Goal: Task Accomplishment & Management: Use online tool/utility

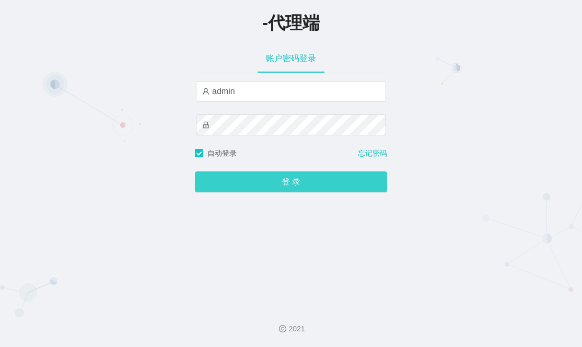
click at [296, 178] on button "登 录" at bounding box center [291, 181] width 192 height 21
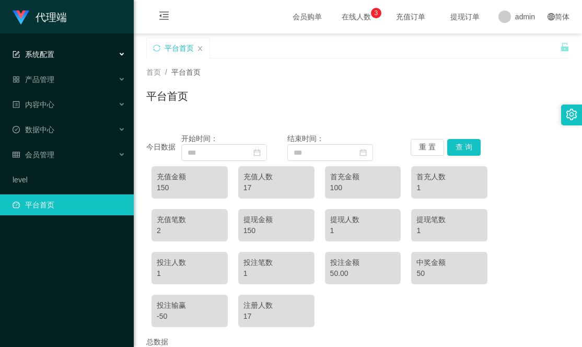
click at [73, 50] on div "系统配置" at bounding box center [67, 54] width 134 height 21
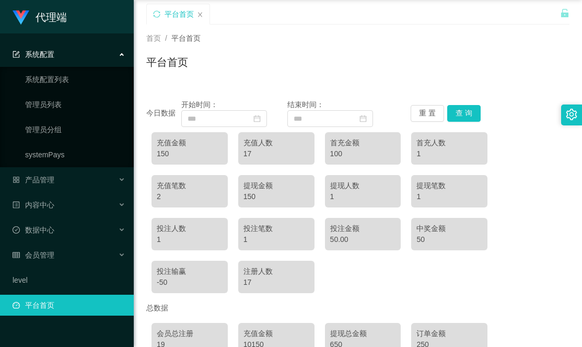
scroll to position [52, 0]
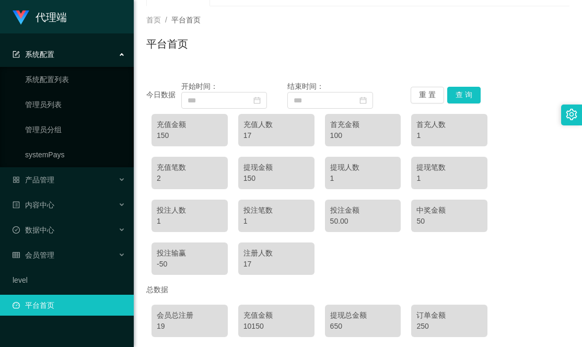
click at [107, 59] on div "系统配置" at bounding box center [67, 54] width 134 height 21
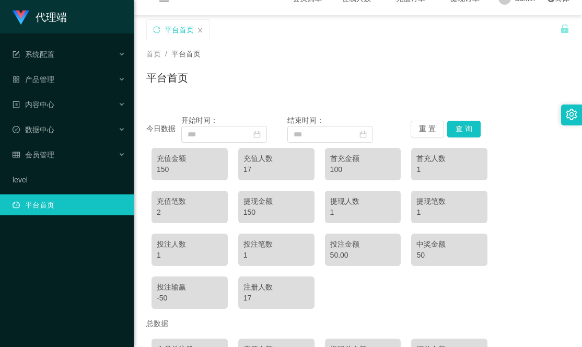
scroll to position [0, 0]
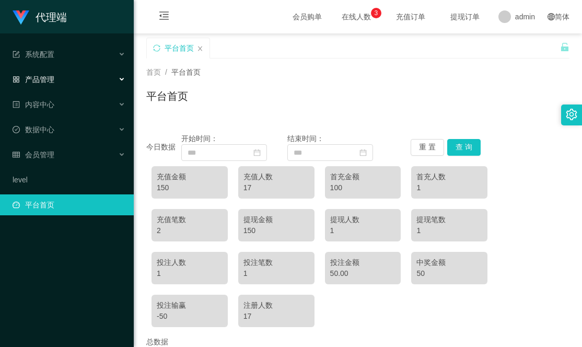
click at [92, 79] on div "产品管理" at bounding box center [67, 79] width 134 height 21
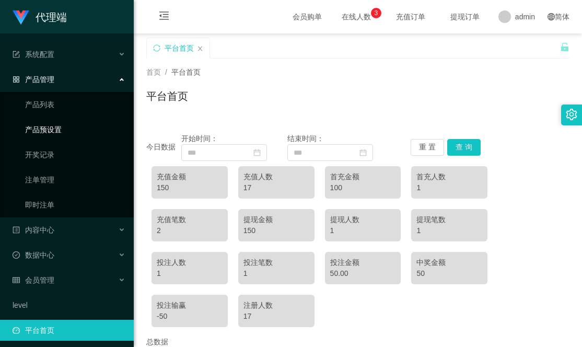
click at [52, 125] on link "产品预设置" at bounding box center [75, 129] width 100 height 21
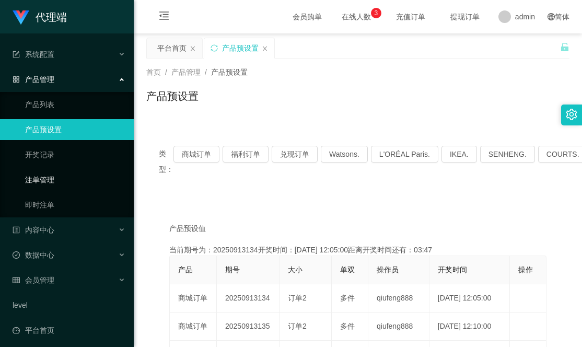
drag, startPoint x: 44, startPoint y: 179, endPoint x: 49, endPoint y: 173, distance: 7.8
click at [45, 179] on link "注单管理" at bounding box center [75, 179] width 100 height 21
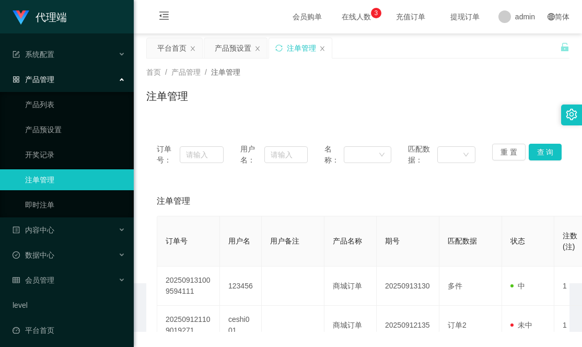
click at [73, 83] on div "产品管理" at bounding box center [67, 79] width 134 height 21
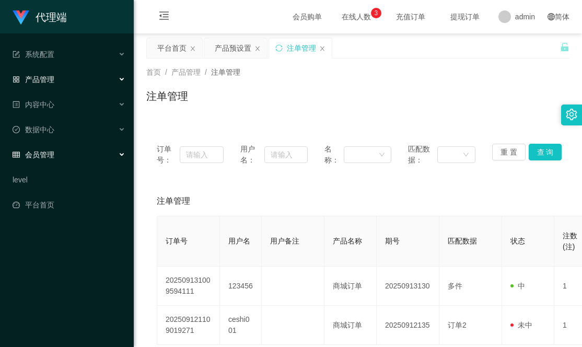
click at [72, 155] on div "会员管理" at bounding box center [67, 154] width 134 height 21
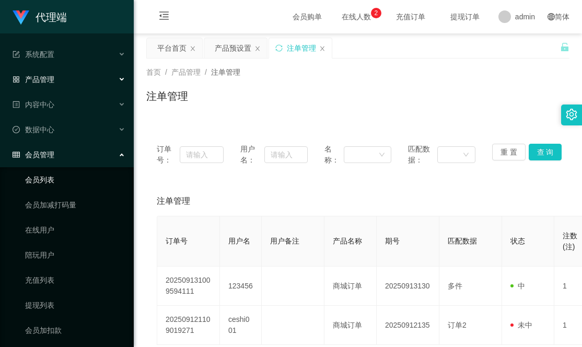
click at [45, 180] on link "会员列表" at bounding box center [75, 179] width 100 height 21
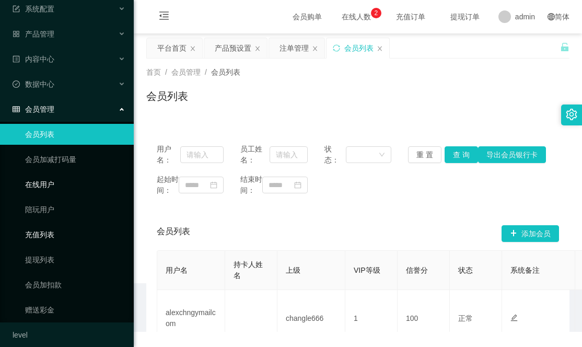
scroll to position [52, 0]
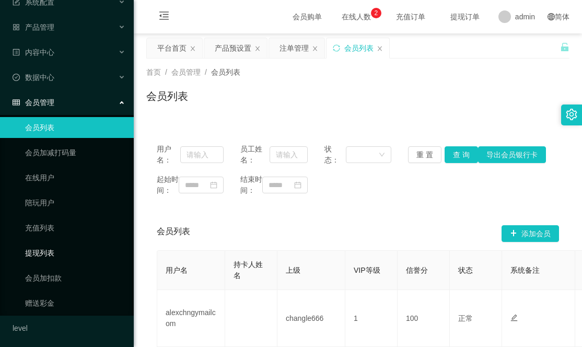
click at [47, 254] on link "提现列表" at bounding box center [75, 252] width 100 height 21
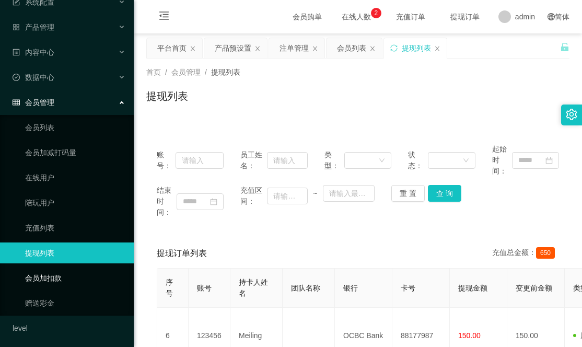
scroll to position [79, 0]
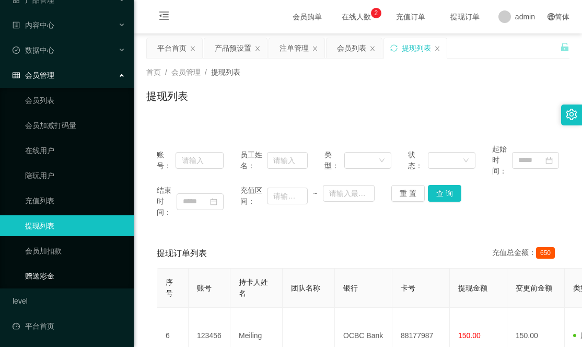
click at [34, 270] on link "赠送彩金" at bounding box center [75, 275] width 100 height 21
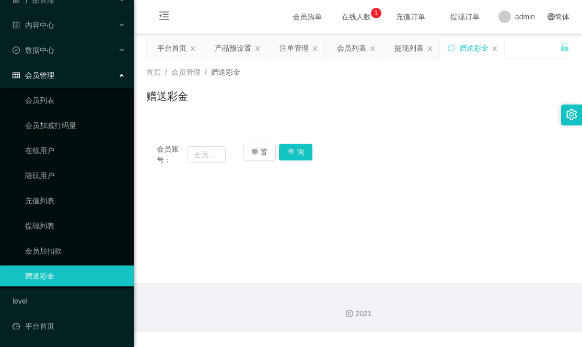
click at [111, 75] on div "会员管理" at bounding box center [67, 75] width 134 height 21
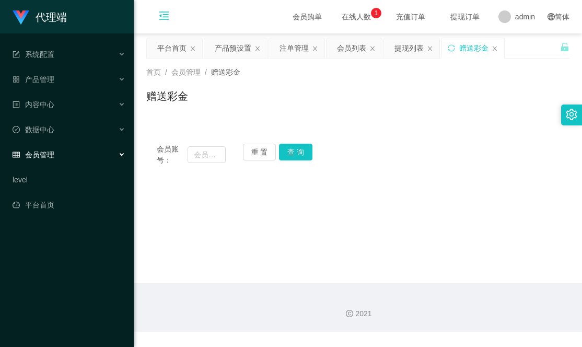
click at [163, 21] on icon "图标: menu-fold" at bounding box center [164, 17] width 36 height 33
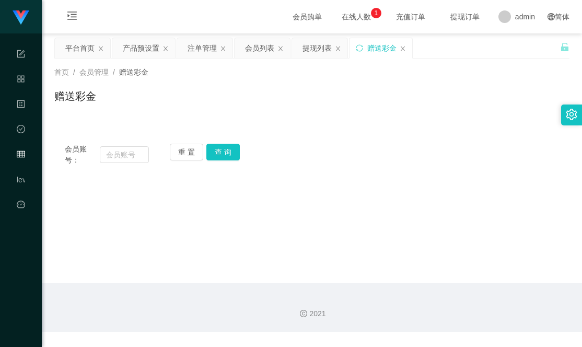
click at [215, 102] on div "赠送彩金" at bounding box center [311, 100] width 515 height 24
click at [99, 49] on icon "图标: close" at bounding box center [101, 48] width 6 height 6
click at [292, 112] on div "赠送彩金" at bounding box center [311, 100] width 515 height 24
click at [109, 157] on input "text" at bounding box center [124, 154] width 49 height 17
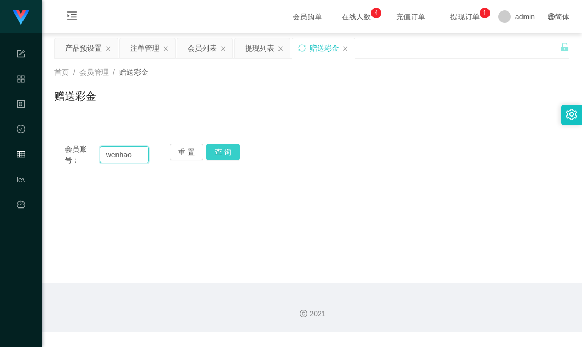
type input "wenhao"
click at [236, 150] on button "查 询" at bounding box center [222, 152] width 33 height 17
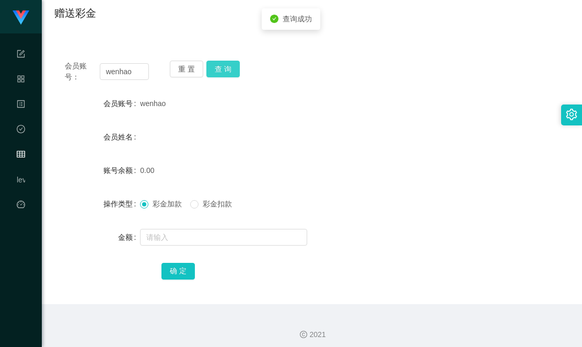
scroll to position [89, 0]
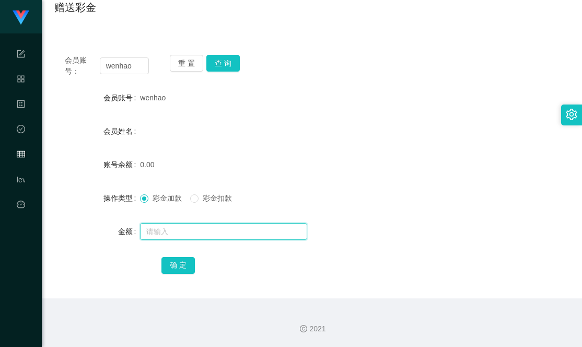
drag, startPoint x: 150, startPoint y: 230, endPoint x: 143, endPoint y: 227, distance: 8.4
click at [150, 230] on input "text" at bounding box center [223, 231] width 167 height 17
type input "1000"
click at [183, 276] on div "会员账号： wenhao 重 置 查 询 会员账号 wenhao 会员姓名 账号余额 0.00 操作类型 彩金加款 彩金扣款 金额 1000 确 定" at bounding box center [311, 171] width 515 height 254
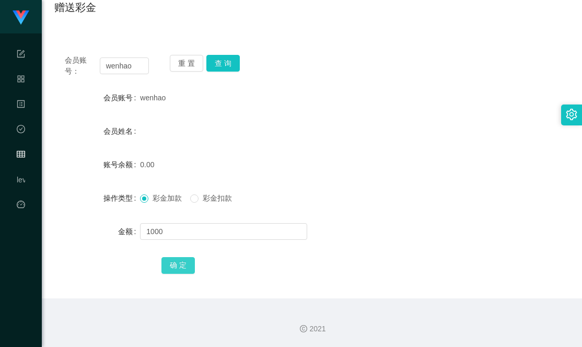
click at [177, 266] on button "确 定" at bounding box center [177, 265] width 33 height 17
drag, startPoint x: 419, startPoint y: 127, endPoint x: 444, endPoint y: 87, distance: 47.0
click at [420, 126] on div "会员姓名" at bounding box center [311, 131] width 515 height 21
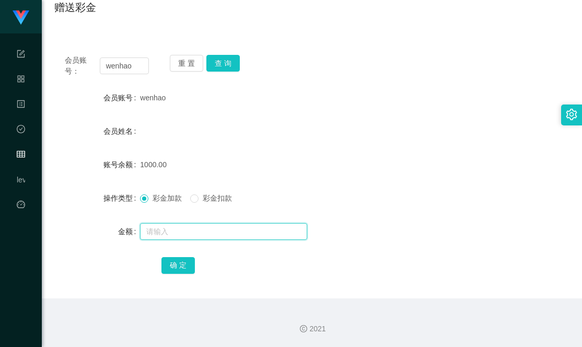
click at [151, 227] on input "text" at bounding box center [223, 231] width 167 height 17
type input "4000"
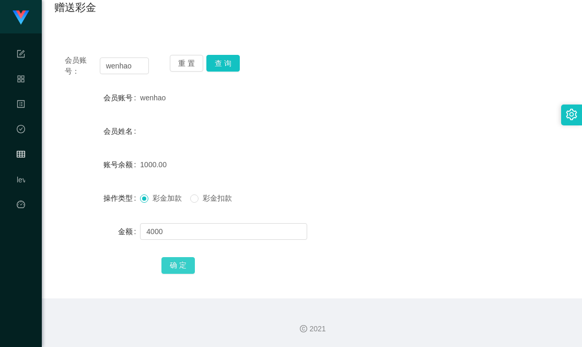
drag, startPoint x: 170, startPoint y: 262, endPoint x: 185, endPoint y: 254, distance: 16.8
click at [170, 262] on button "确 定" at bounding box center [177, 265] width 33 height 17
click at [385, 172] on div "5000.00" at bounding box center [290, 164] width 300 height 21
